Goal: Transaction & Acquisition: Download file/media

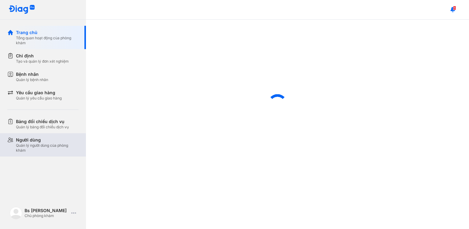
scroll to position [189, 0]
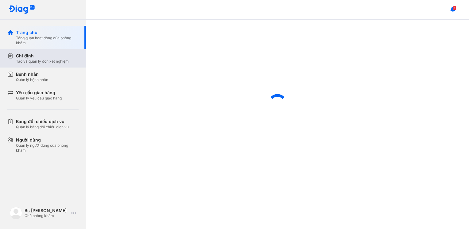
click at [52, 60] on div "Tạo và quản lý đơn xét nghiệm" at bounding box center [42, 61] width 53 height 5
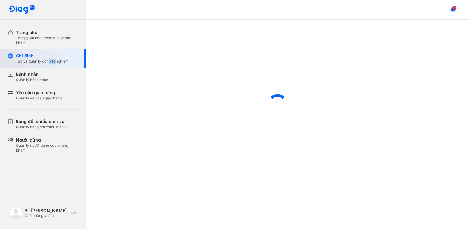
type textarea "***"
click at [52, 60] on div "Tạo và quản lý đơn xét nghiệm" at bounding box center [42, 61] width 53 height 5
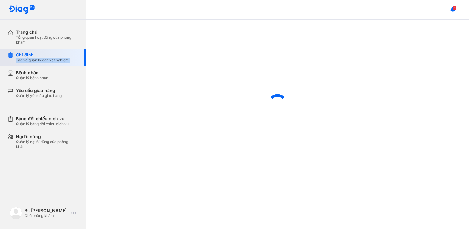
click at [52, 60] on div "Tạo và quản lý đơn xét nghiệm" at bounding box center [42, 60] width 53 height 5
drag, startPoint x: 52, startPoint y: 60, endPoint x: 33, endPoint y: 52, distance: 20.4
click at [33, 52] on div "Chỉ định Tạo và quản lý đơn xét nghiệm" at bounding box center [46, 57] width 79 height 18
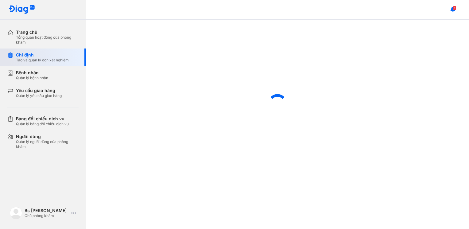
click at [33, 52] on div "Chỉ định Tạo và quản lý đơn xét nghiệm" at bounding box center [46, 57] width 79 height 18
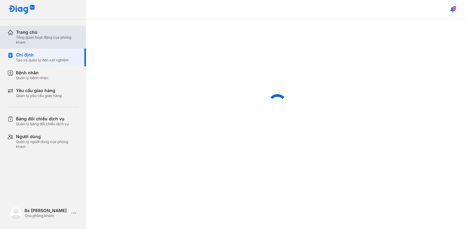
drag, startPoint x: 33, startPoint y: 52, endPoint x: 26, endPoint y: 35, distance: 18.0
click at [26, 35] on div "Trang chủ" at bounding box center [47, 32] width 63 height 6
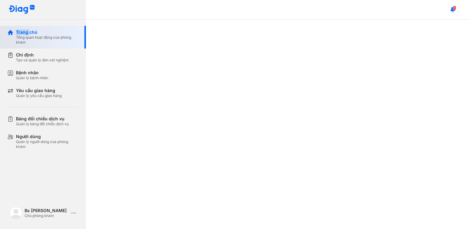
click at [26, 35] on div "Trang chủ" at bounding box center [47, 32] width 63 height 6
click at [265, 187] on div at bounding box center [277, 124] width 383 height 209
drag, startPoint x: 181, startPoint y: 118, endPoint x: 178, endPoint y: 109, distance: 10.3
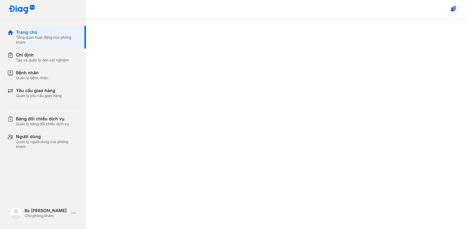
click at [180, 113] on div at bounding box center [277, 124] width 383 height 209
click at [178, 109] on div at bounding box center [277, 124] width 383 height 209
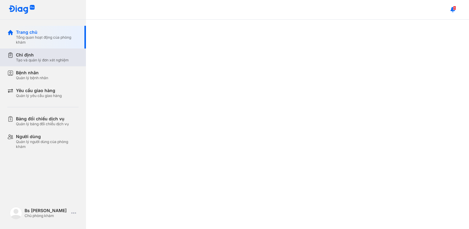
click at [50, 52] on div "Chỉ định Tạo và quản lý đơn xét nghiệm" at bounding box center [46, 57] width 79 height 18
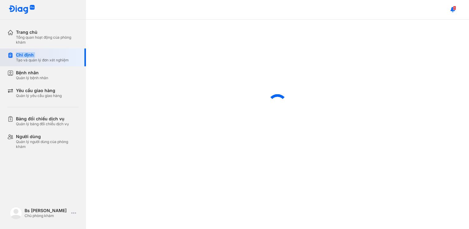
click at [50, 52] on div "Chỉ định Tạo và quản lý đơn xét nghiệm" at bounding box center [46, 57] width 79 height 18
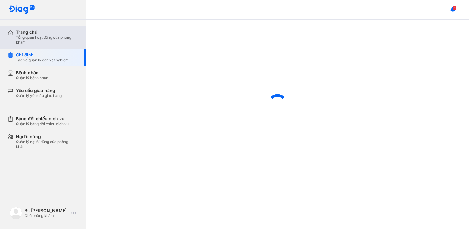
drag, startPoint x: 50, startPoint y: 52, endPoint x: 48, endPoint y: 43, distance: 9.4
click at [48, 43] on div "Tổng quan hoạt động của phòng khám" at bounding box center [47, 40] width 63 height 10
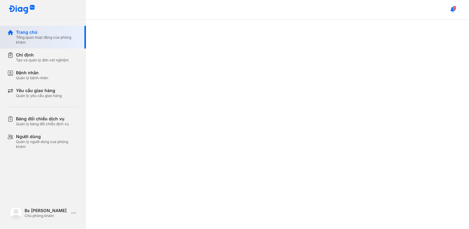
click at [27, 38] on div "Tổng quan hoạt động của phòng khám" at bounding box center [47, 40] width 63 height 10
drag, startPoint x: 27, startPoint y: 38, endPoint x: 267, endPoint y: 120, distance: 253.8
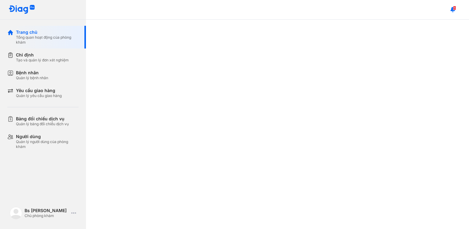
click at [267, 120] on div at bounding box center [277, 124] width 383 height 209
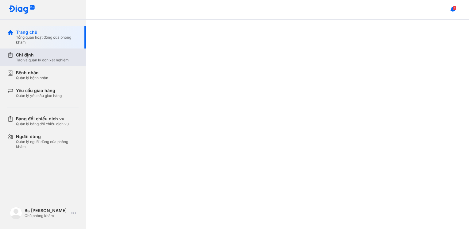
click at [59, 63] on div "Tạo và quản lý đơn xét nghiệm" at bounding box center [42, 60] width 53 height 5
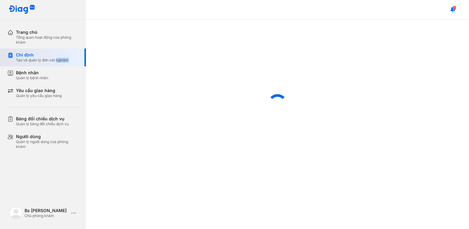
click at [59, 63] on div "Tạo và quản lý đơn xét nghiệm" at bounding box center [42, 60] width 53 height 5
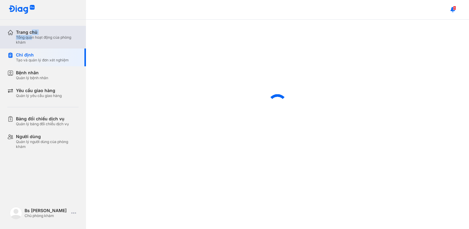
drag, startPoint x: 59, startPoint y: 63, endPoint x: 32, endPoint y: 36, distance: 38.6
click at [32, 36] on div "Trang chủ Tổng quan hoạt động của phòng khám" at bounding box center [47, 36] width 63 height 15
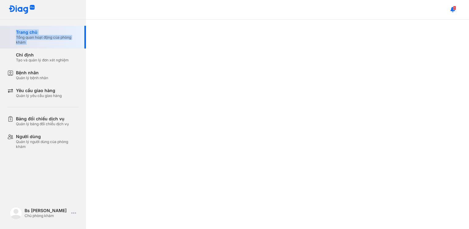
click at [32, 36] on div "Trang chủ Tổng quan hoạt động của phòng khám" at bounding box center [47, 36] width 63 height 15
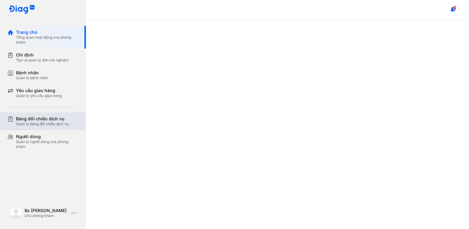
click at [53, 121] on div "Bảng đối chiếu dịch vụ" at bounding box center [42, 119] width 53 height 6
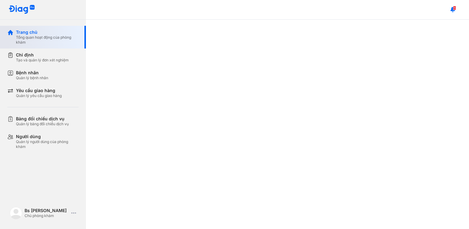
click at [58, 40] on div "Tổng quan hoạt động của phòng khám" at bounding box center [47, 40] width 63 height 10
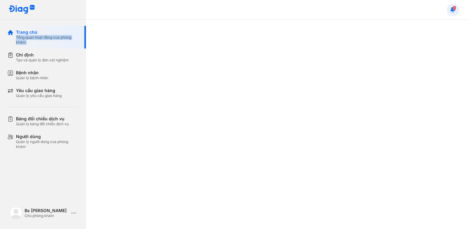
click at [452, 10] on use at bounding box center [452, 9] width 5 height 5
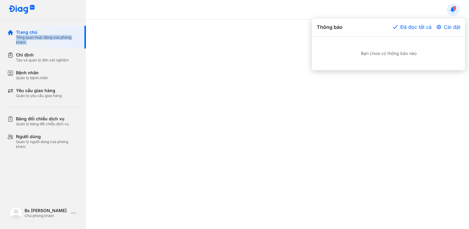
click at [452, 10] on div at bounding box center [234, 114] width 469 height 229
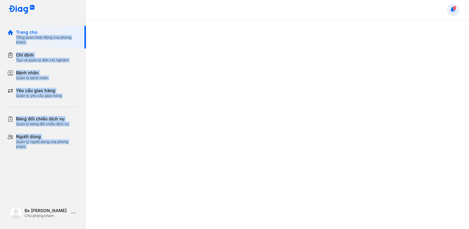
click at [452, 10] on use at bounding box center [452, 9] width 5 height 5
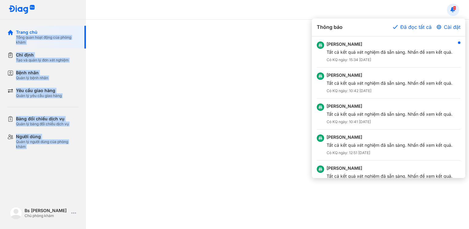
click at [452, 10] on div at bounding box center [234, 114] width 469 height 229
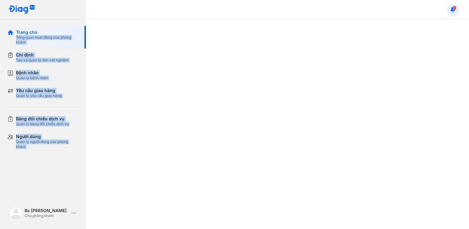
click at [452, 10] on use at bounding box center [452, 9] width 5 height 5
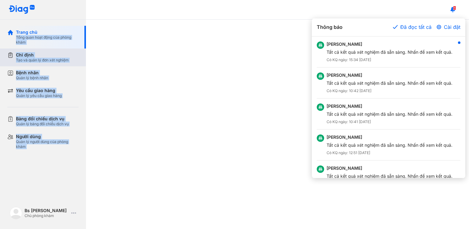
click at [42, 53] on div "Chỉ định" at bounding box center [42, 55] width 53 height 6
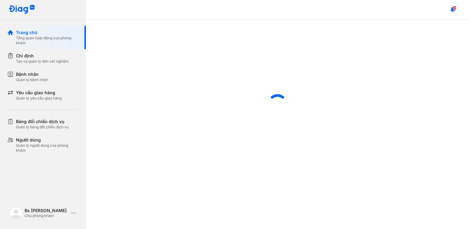
scroll to position [189, 0]
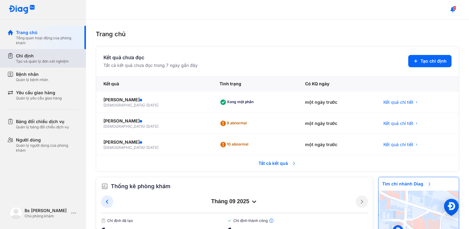
click at [39, 54] on div "Chỉ định" at bounding box center [42, 56] width 53 height 6
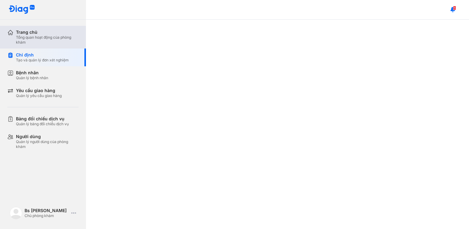
click at [31, 33] on div "Trang chủ" at bounding box center [47, 32] width 63 height 6
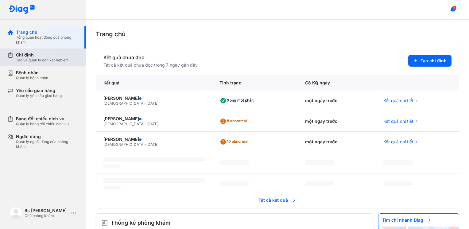
click at [26, 60] on div "Tạo và quản lý đơn xét nghiệm" at bounding box center [42, 60] width 53 height 5
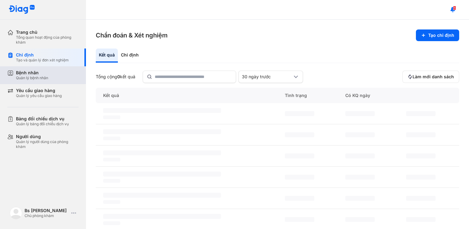
click at [32, 75] on div "Quản lý bệnh nhân" at bounding box center [32, 77] width 32 height 5
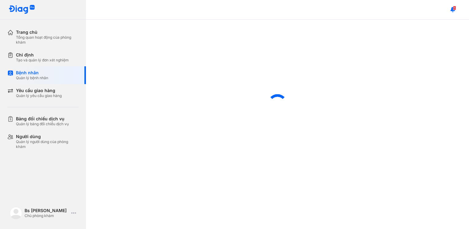
click at [169, 77] on div at bounding box center [277, 104] width 383 height 169
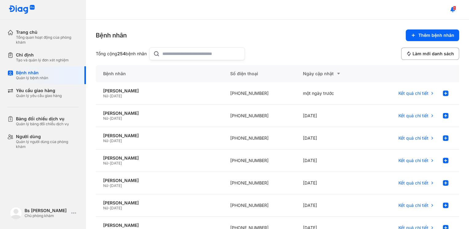
click at [165, 53] on input "text" at bounding box center [201, 54] width 79 height 12
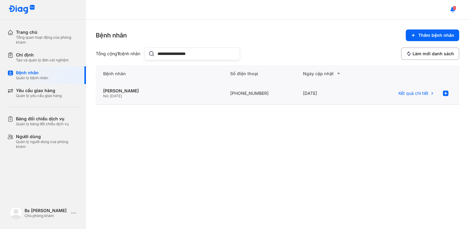
type input "**********"
click at [155, 97] on div "Nữ - 27/03/1995" at bounding box center [159, 96] width 112 height 5
click at [156, 97] on div "Nữ - 27/03/1995" at bounding box center [159, 96] width 112 height 5
type textarea "**********"
click at [156, 97] on div "Nữ - 27/03/1995" at bounding box center [159, 96] width 112 height 5
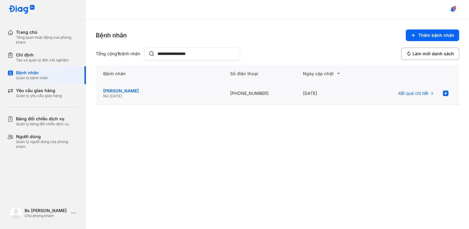
click at [141, 89] on div "Nguyễn Ngọc Thương" at bounding box center [159, 91] width 112 height 6
click at [140, 89] on div "Nguyễn Ngọc Thương" at bounding box center [159, 91] width 112 height 6
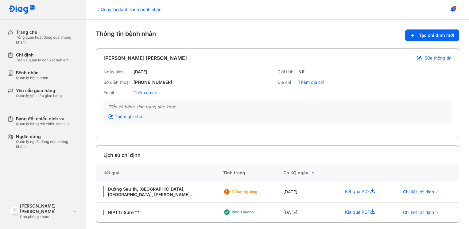
scroll to position [3, 0]
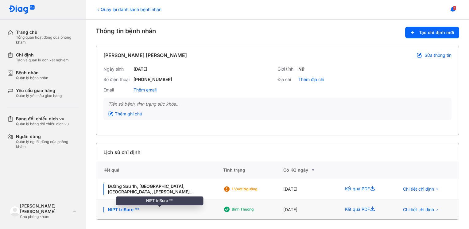
click at [117, 209] on div "NIPT triSure **" at bounding box center [159, 210] width 112 height 6
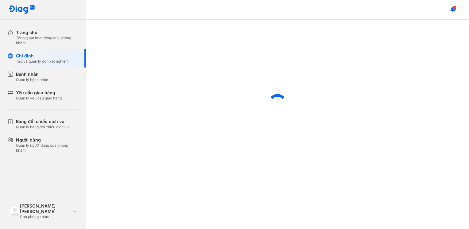
scroll to position [195, 0]
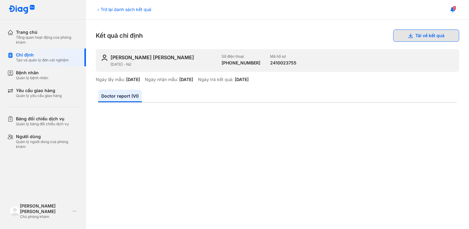
click at [420, 35] on button "Tải về kết quả" at bounding box center [426, 35] width 66 height 12
click at [93, 159] on div "Trở lại danh sách kết quả Kết quả chỉ định Tải về kết quả NGUYỄN NGỌC THƯƠNG 27…" at bounding box center [277, 124] width 383 height 209
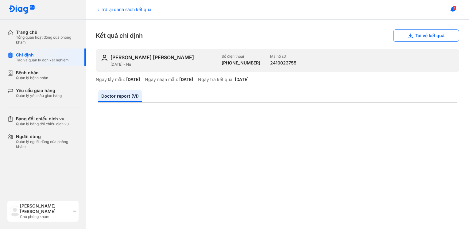
click at [73, 213] on icon at bounding box center [74, 211] width 3 height 5
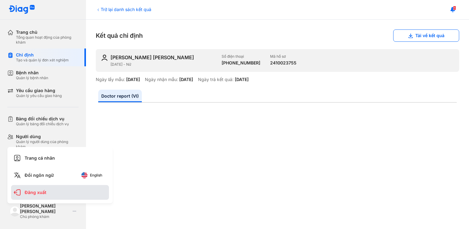
click at [62, 196] on div "Đăng xuất" at bounding box center [60, 192] width 98 height 15
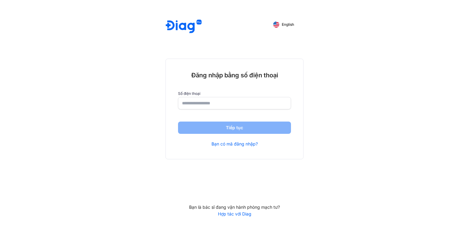
scroll to position [189, 0]
click at [227, 105] on input "number" at bounding box center [234, 102] width 105 height 11
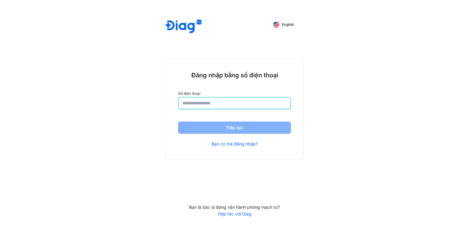
click at [227, 105] on input "number" at bounding box center [234, 103] width 104 height 11
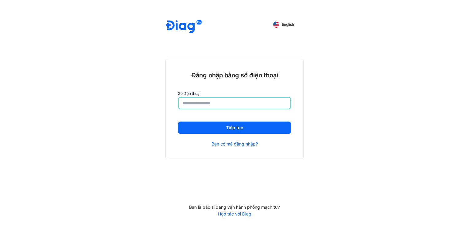
type input "**********"
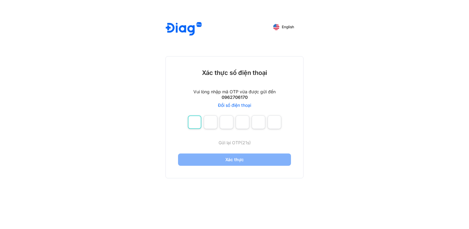
click at [193, 124] on input "number" at bounding box center [194, 121] width 13 height 13
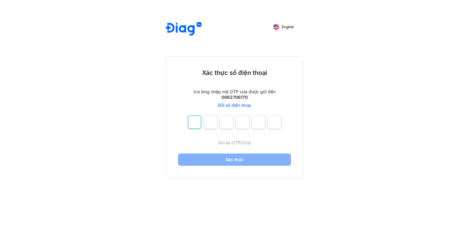
click at [193, 124] on input "number" at bounding box center [194, 121] width 13 height 13
type input "*"
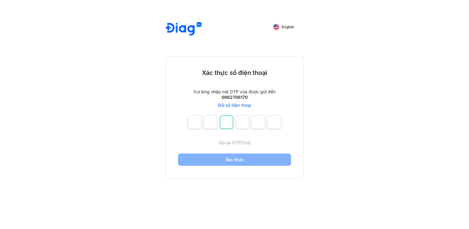
type input "*"
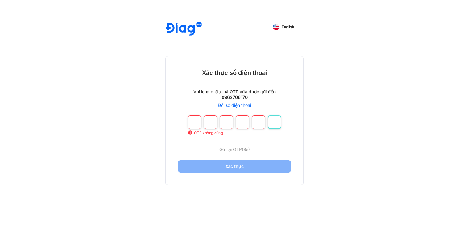
click at [275, 120] on input "number" at bounding box center [273, 121] width 13 height 13
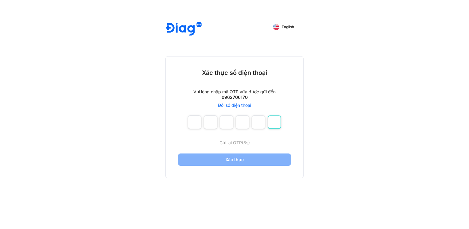
type input "*"
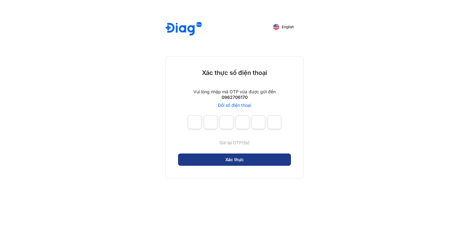
click at [254, 160] on button "Xác thực" at bounding box center [234, 159] width 113 height 12
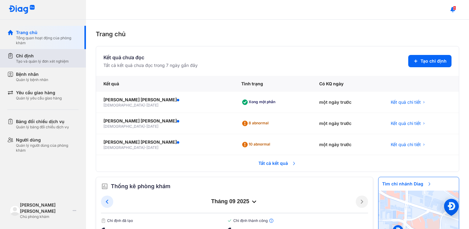
click at [54, 60] on div "Tạo và quản lý đơn xét nghiệm" at bounding box center [42, 61] width 53 height 5
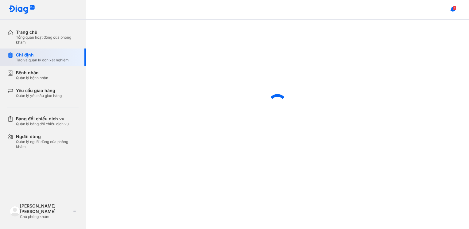
scroll to position [195, 0]
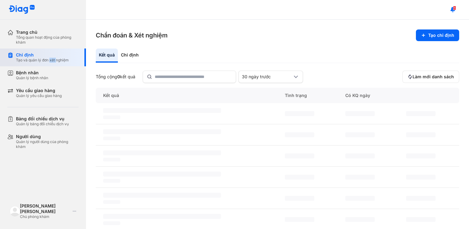
type textarea "***"
click at [54, 60] on div "Tạo và quản lý đơn xét nghiệm" at bounding box center [42, 60] width 53 height 5
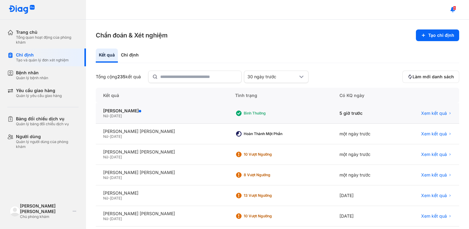
click at [149, 118] on div "Nữ - 29/07/1993" at bounding box center [161, 115] width 117 height 5
click at [145, 115] on div "Nữ - 29/07/1993" at bounding box center [161, 115] width 117 height 5
click at [145, 114] on div "Nữ - 29/07/1993" at bounding box center [161, 115] width 117 height 5
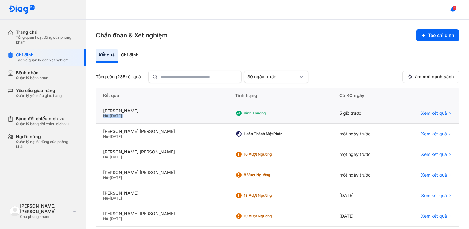
click at [145, 114] on div "Nữ - 29/07/1993" at bounding box center [161, 115] width 117 height 5
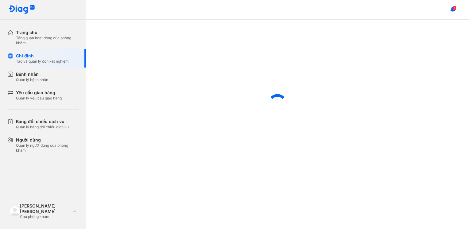
scroll to position [195, 0]
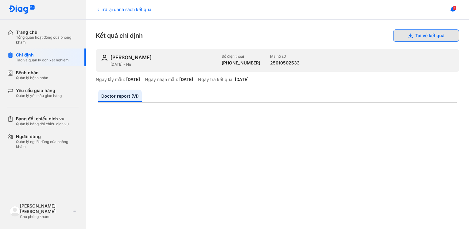
click at [403, 33] on button "Tải về kết quả" at bounding box center [426, 35] width 66 height 12
